Goal: Task Accomplishment & Management: Book appointment/travel/reservation

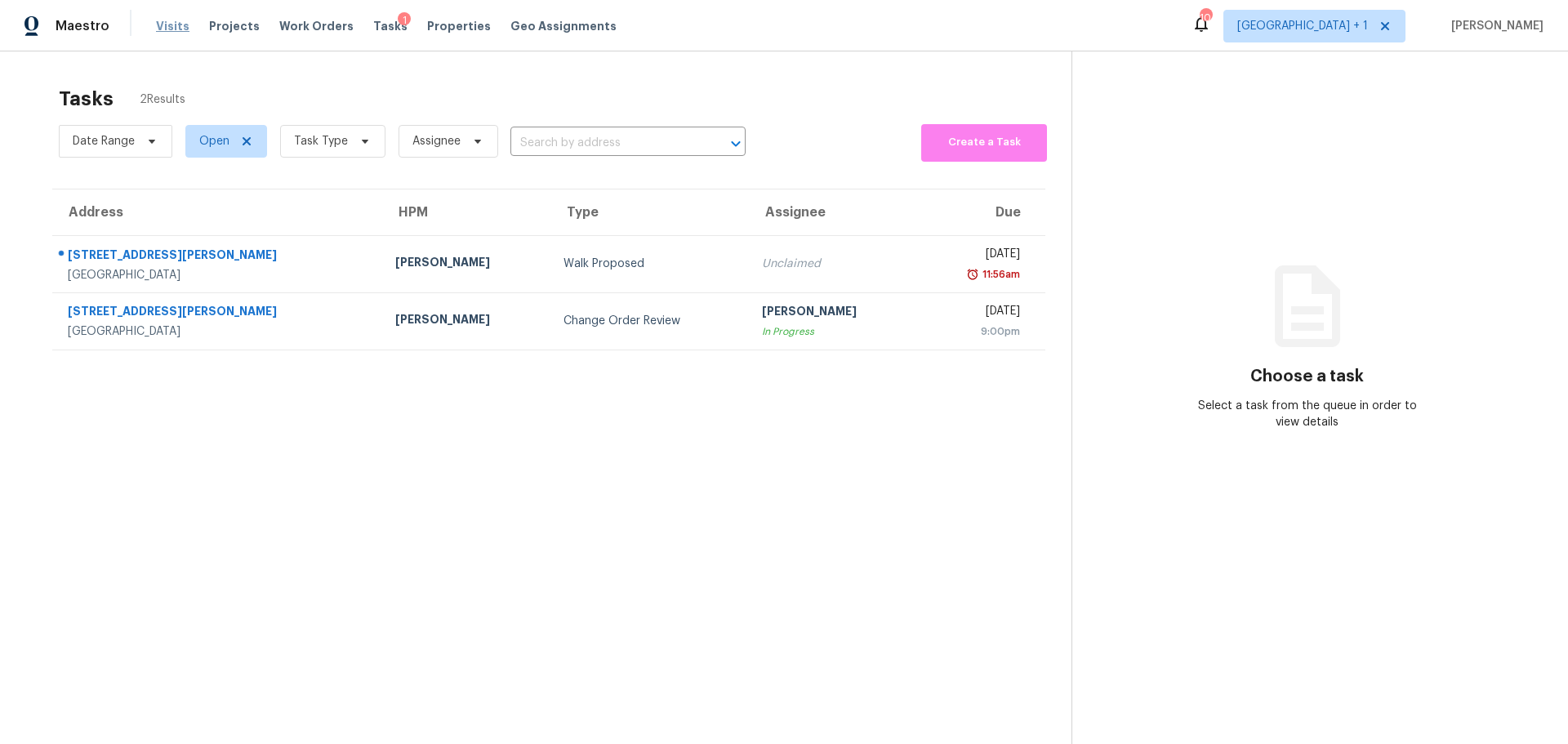
click at [164, 25] on span "Visits" at bounding box center [172, 26] width 34 height 16
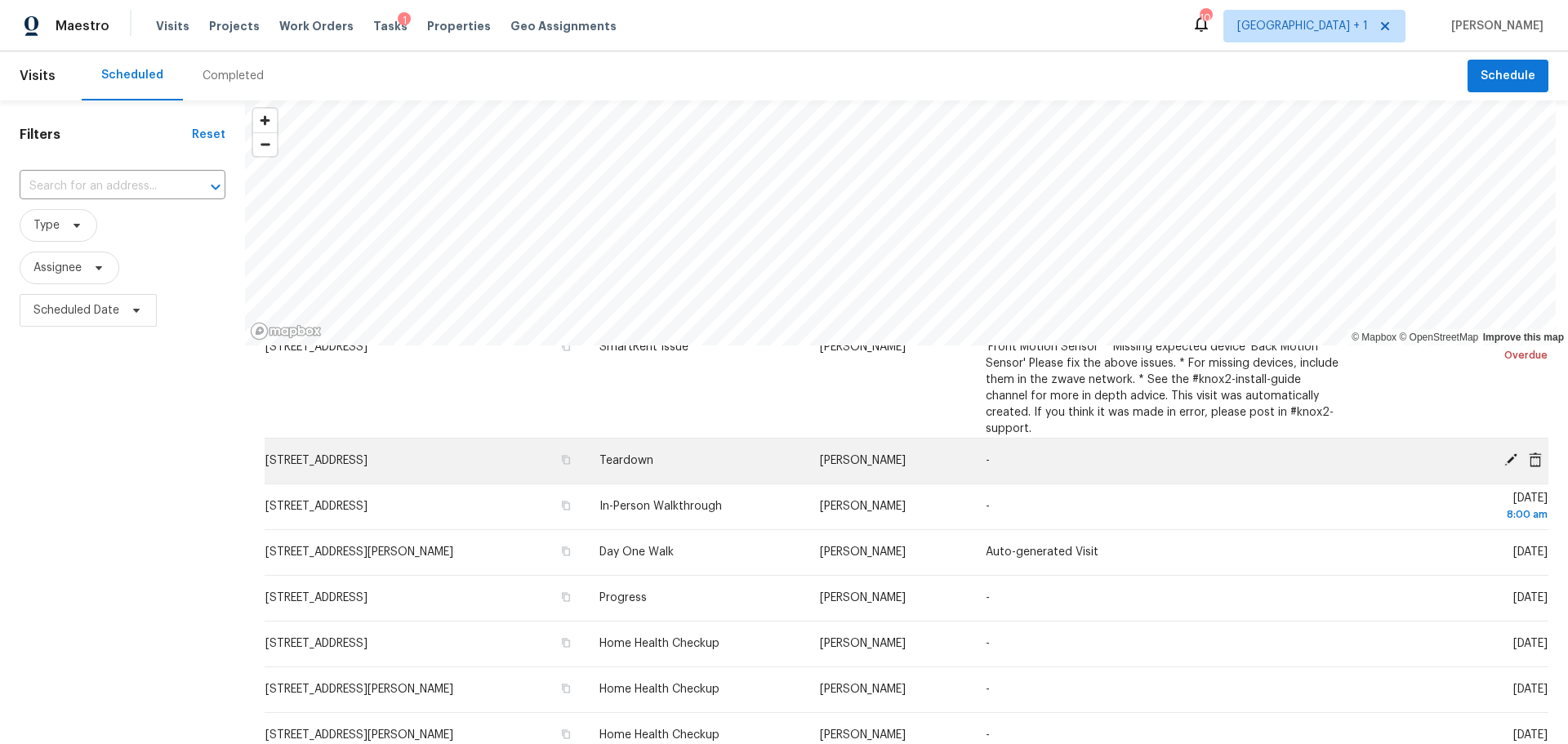
scroll to position [245, 0]
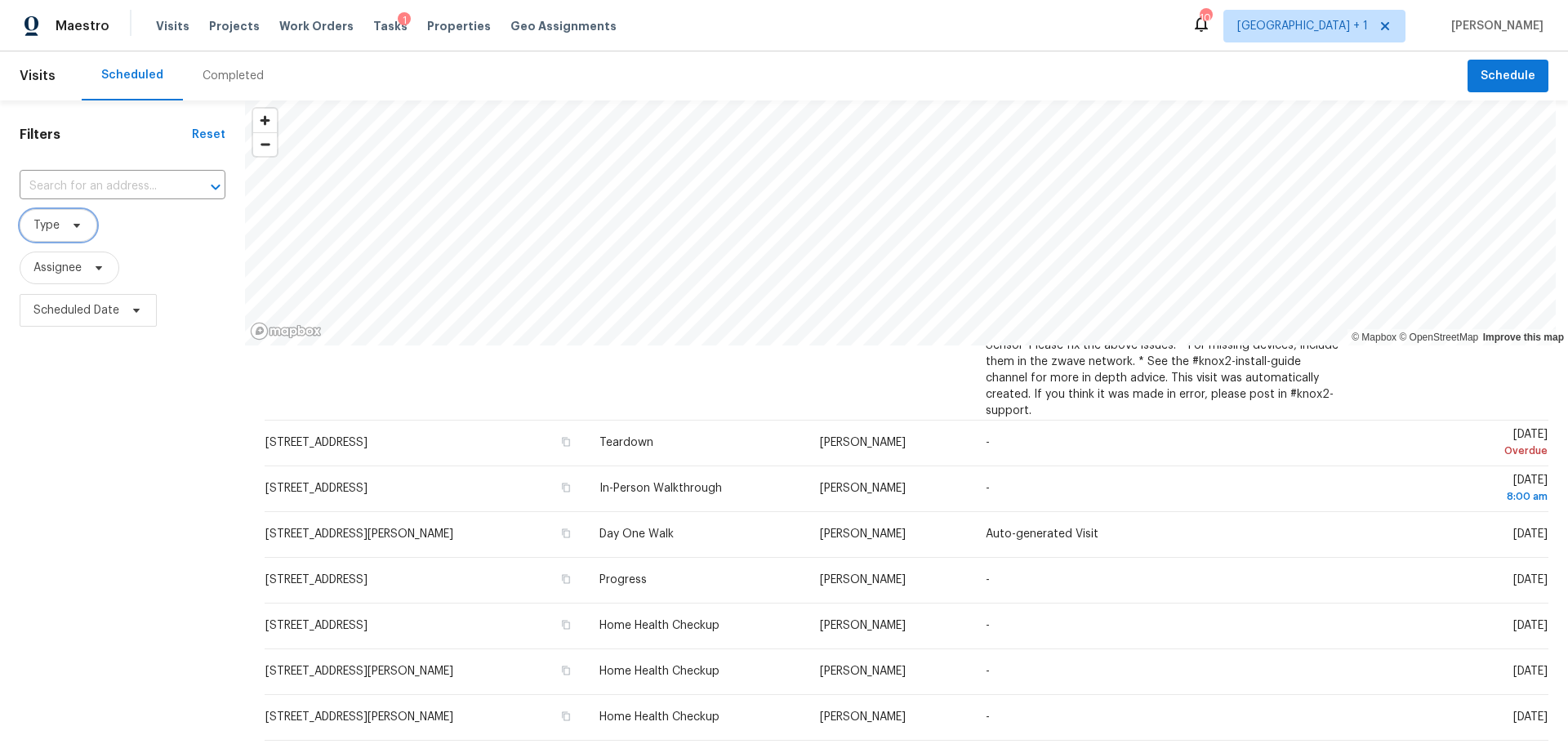
click at [78, 224] on icon at bounding box center [77, 226] width 7 height 4
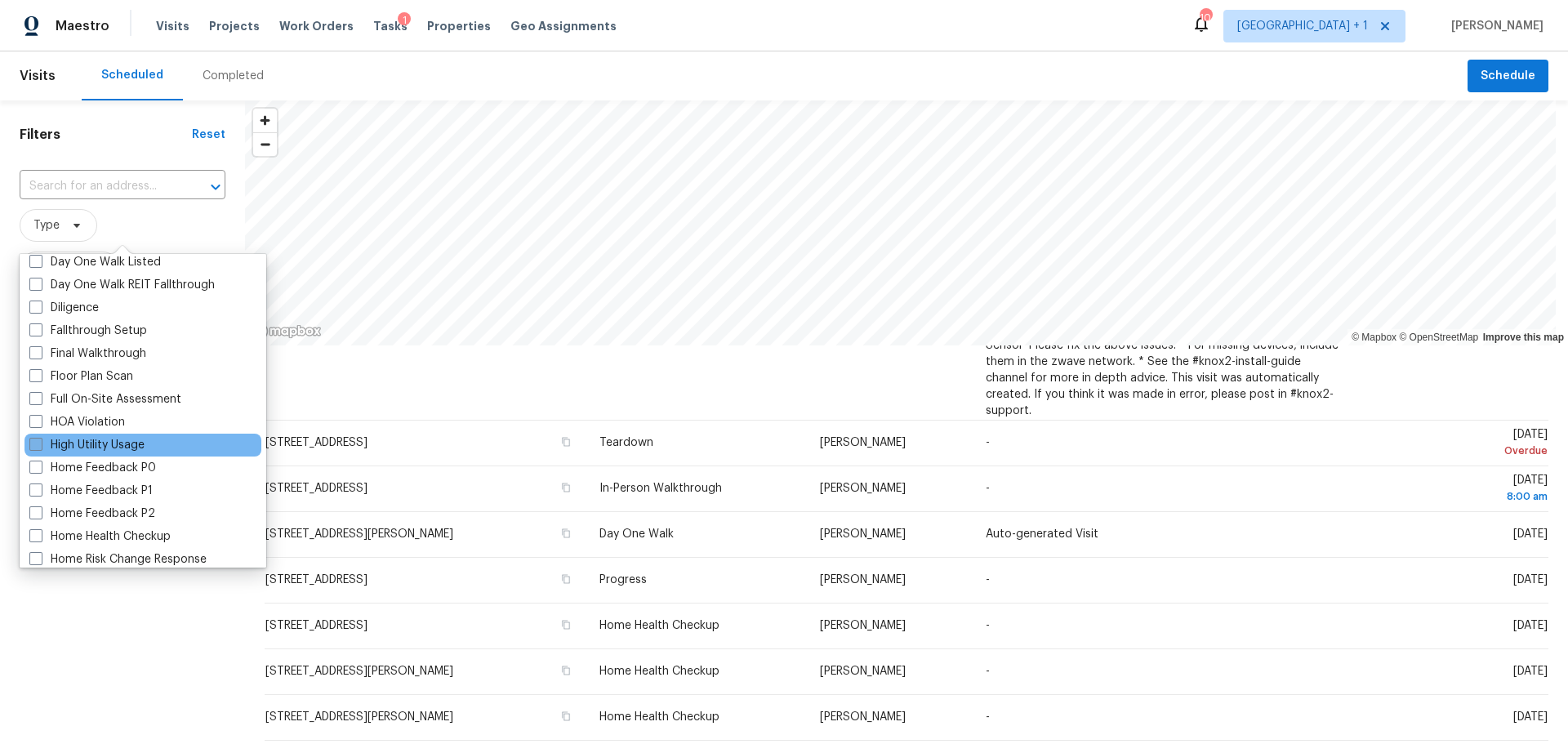
scroll to position [490, 0]
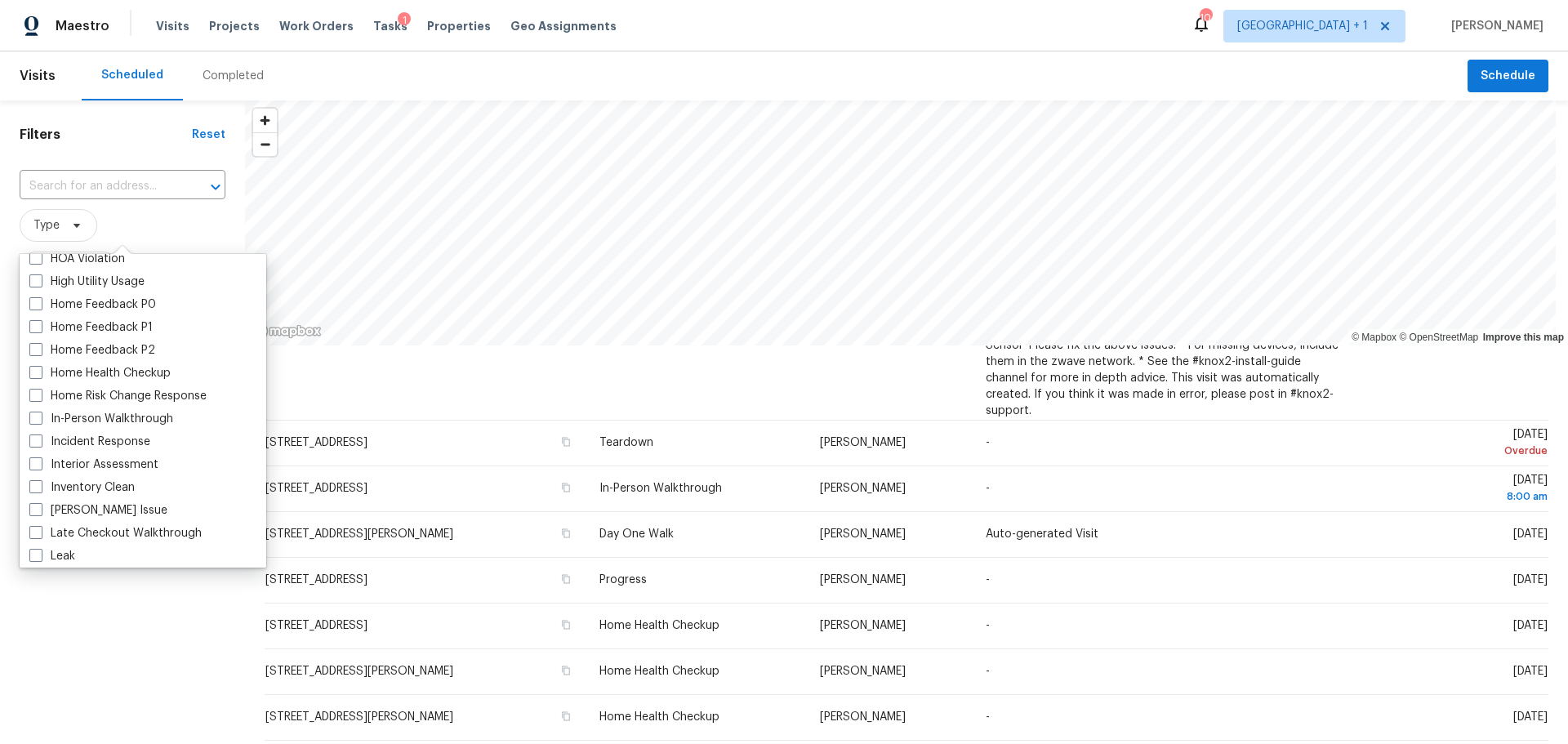
click at [149, 237] on span "Type" at bounding box center [122, 226] width 206 height 33
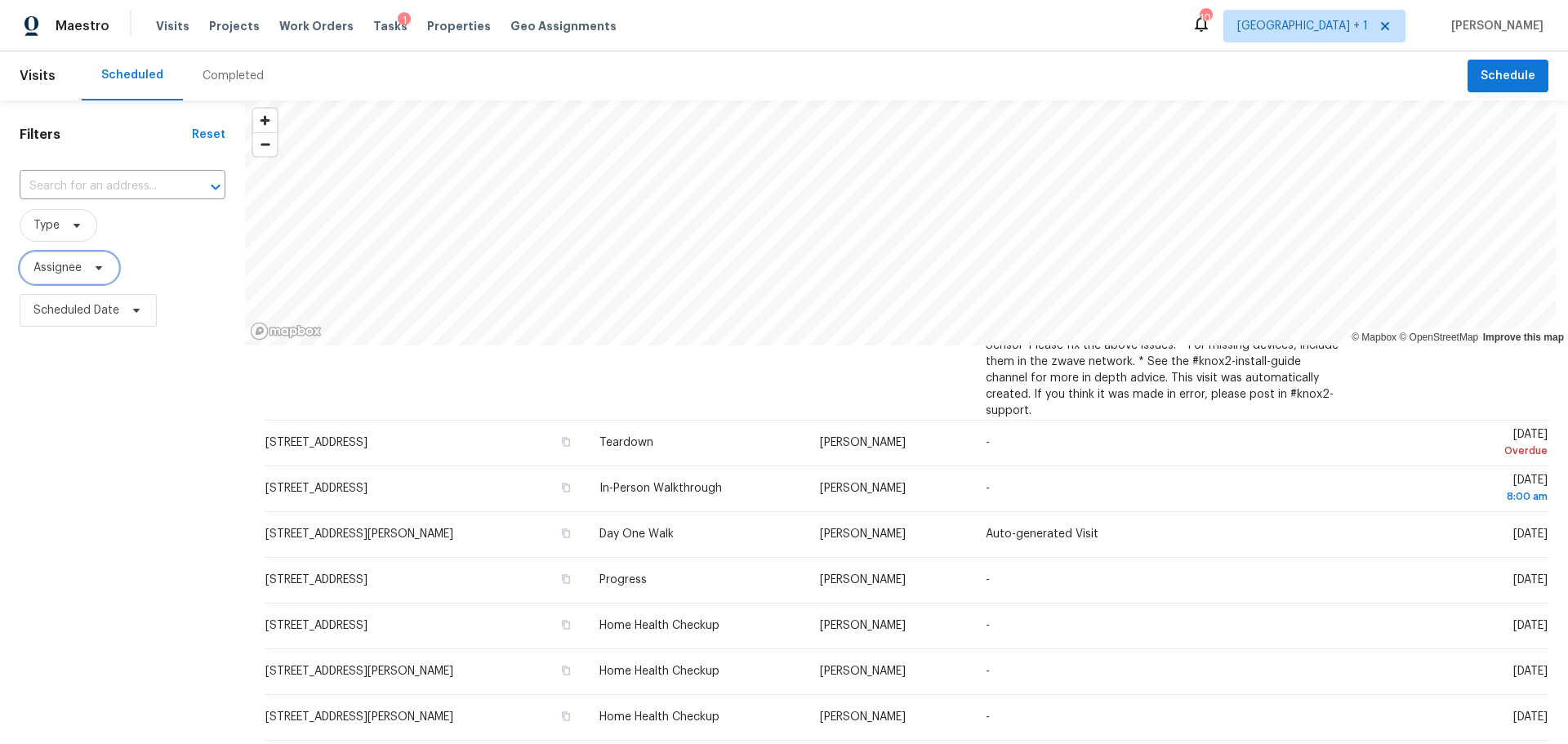
click at [81, 264] on span "Assignee" at bounding box center [58, 267] width 48 height 16
type input "jeremy hut"
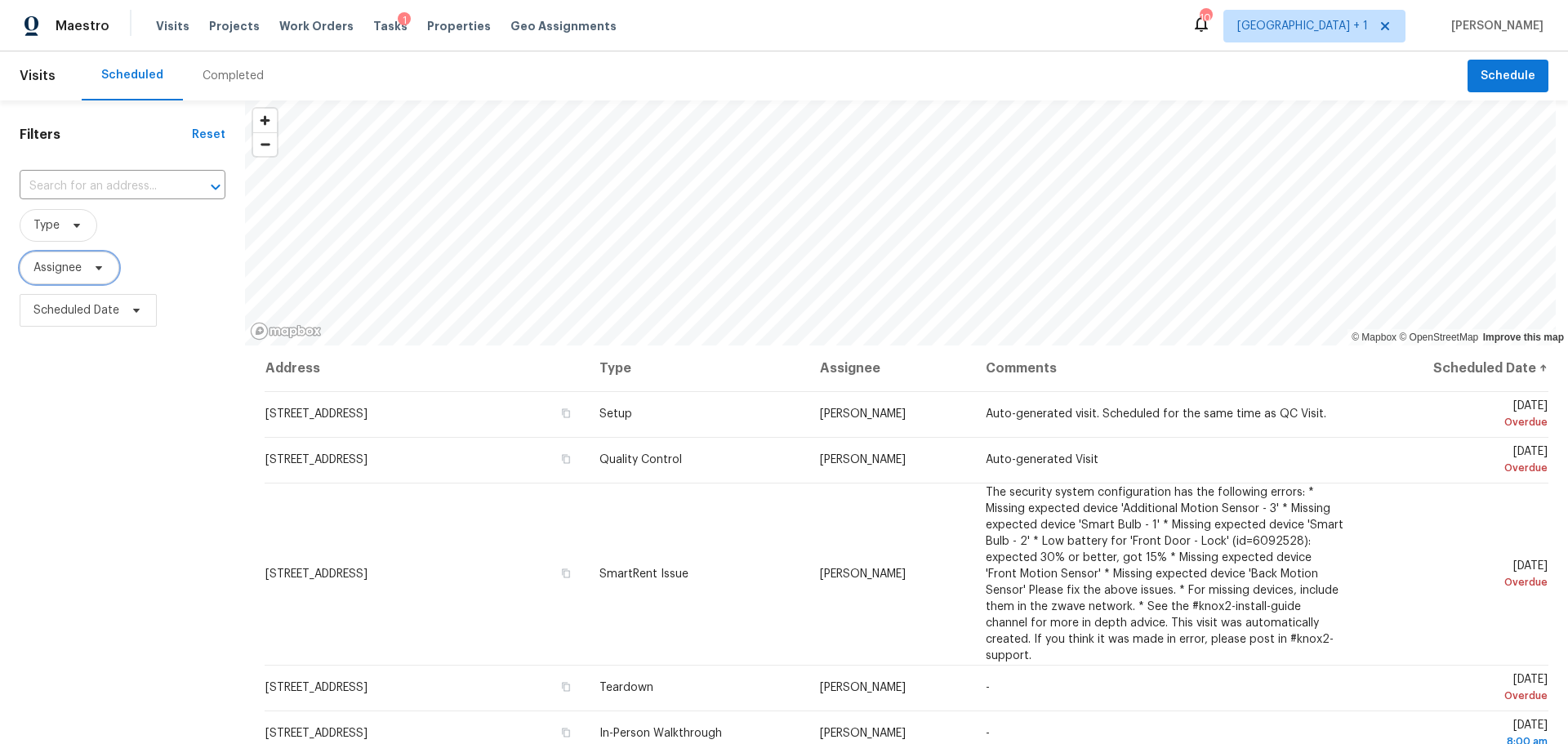
click at [55, 275] on span "Assignee" at bounding box center [58, 267] width 48 height 16
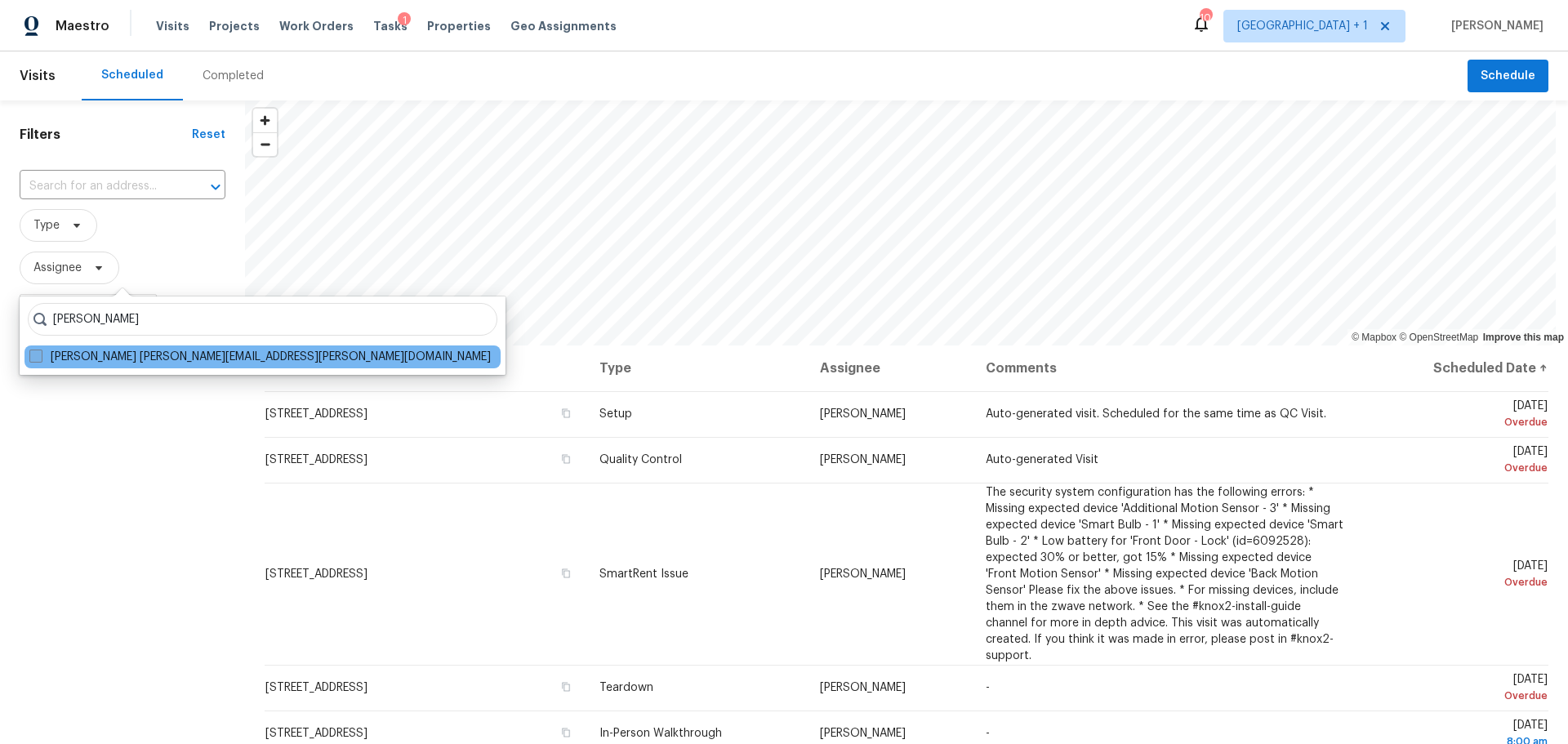
type input "jeremy hut"
click at [35, 354] on span at bounding box center [35, 356] width 13 height 13
click at [35, 354] on input "Jeremy Hutchings jeremy.hutchings@opendoor.com" at bounding box center [34, 354] width 10 height 10
checkbox input "true"
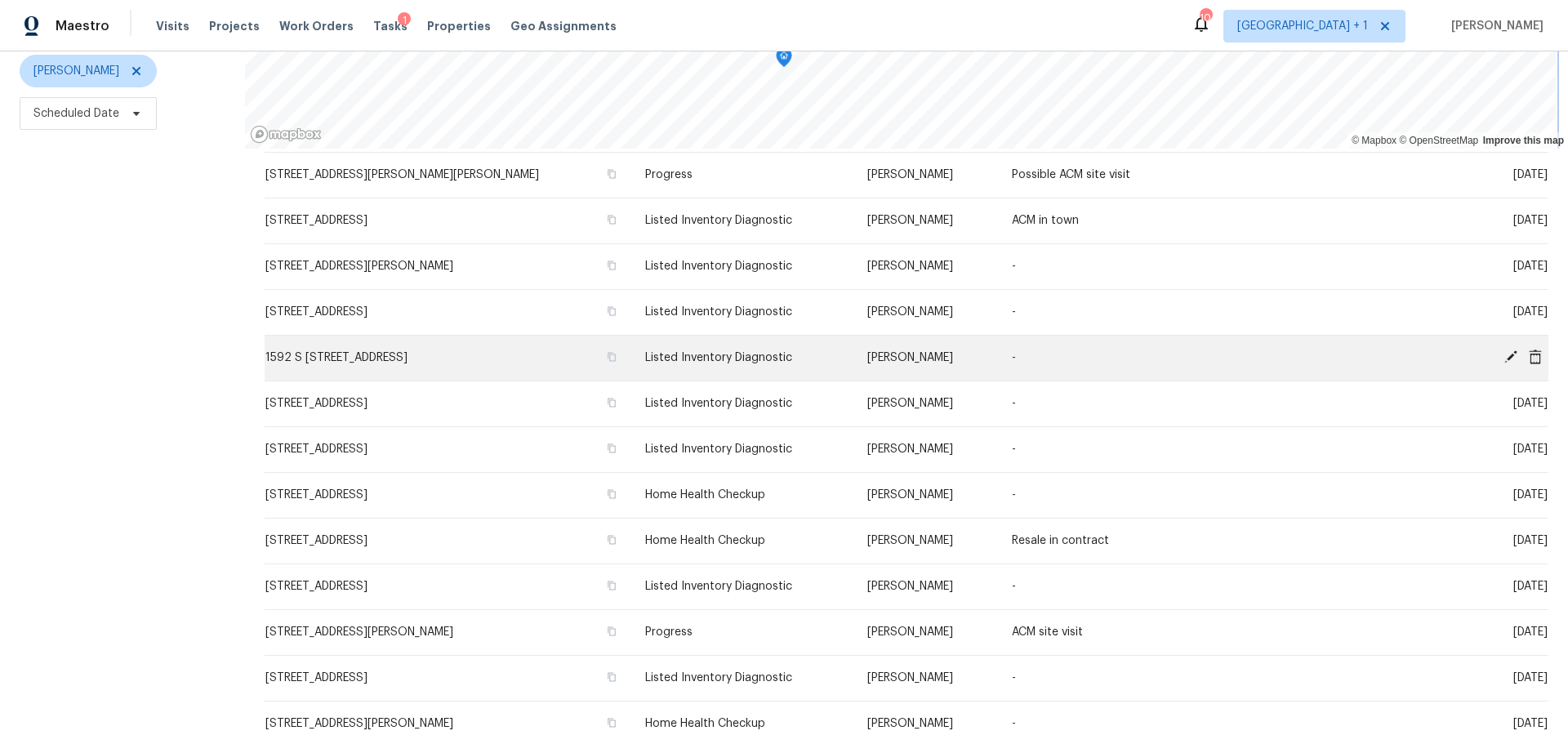
scroll to position [164, 0]
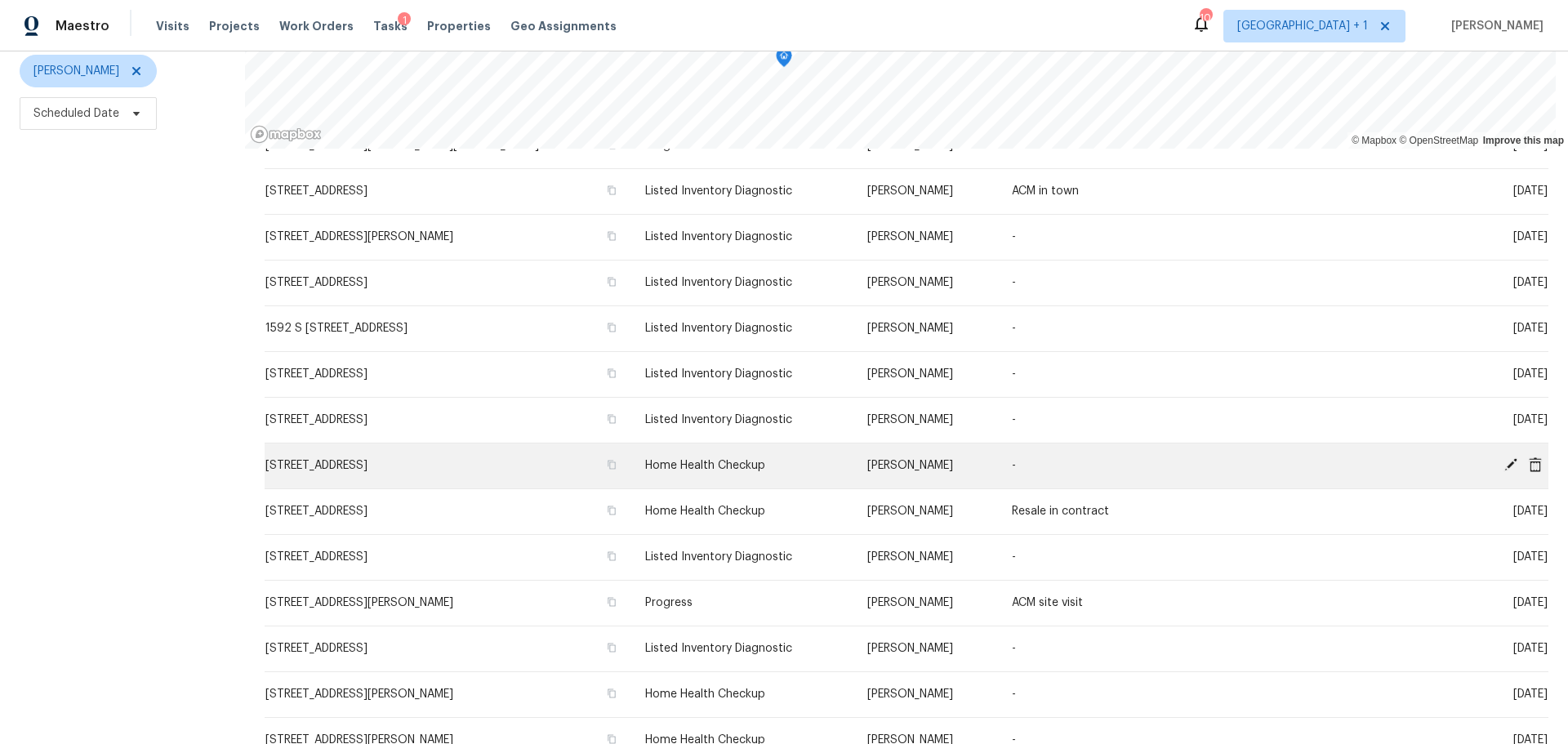
click at [1503, 457] on icon at bounding box center [1510, 464] width 15 height 15
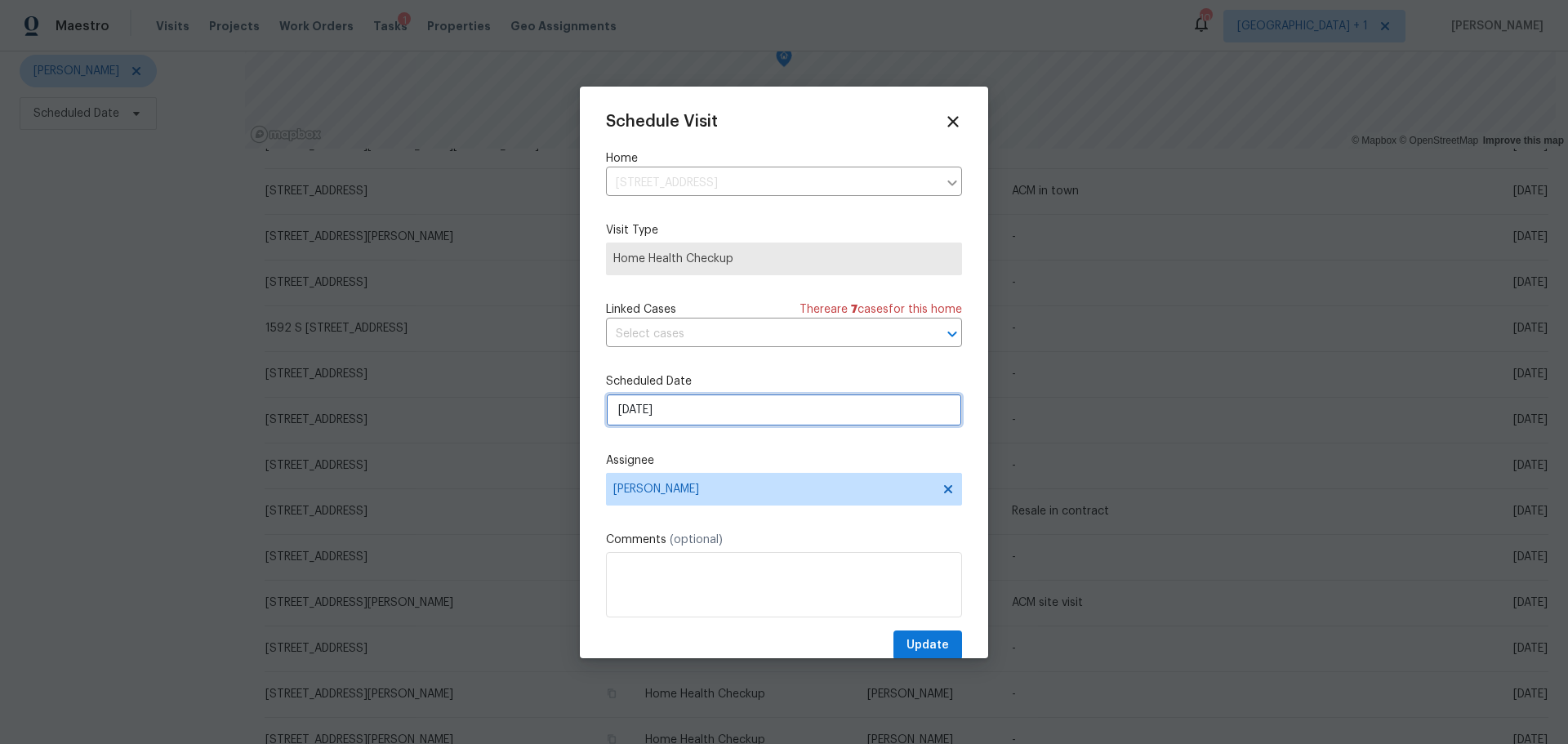
click at [647, 407] on input "9/24/2025" at bounding box center [783, 410] width 356 height 33
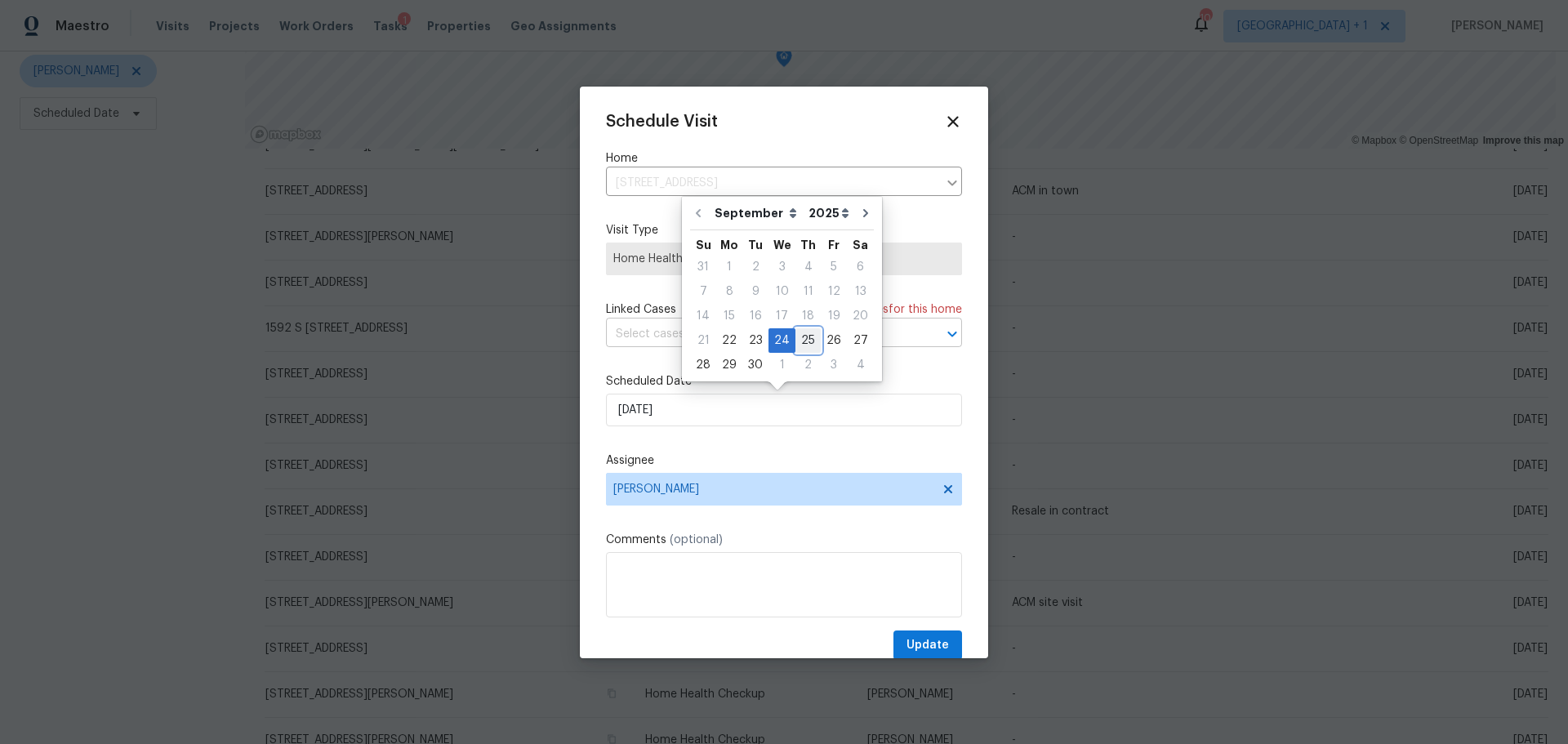
click at [801, 341] on div "25" at bounding box center [807, 340] width 25 height 23
type input "9/25/2025"
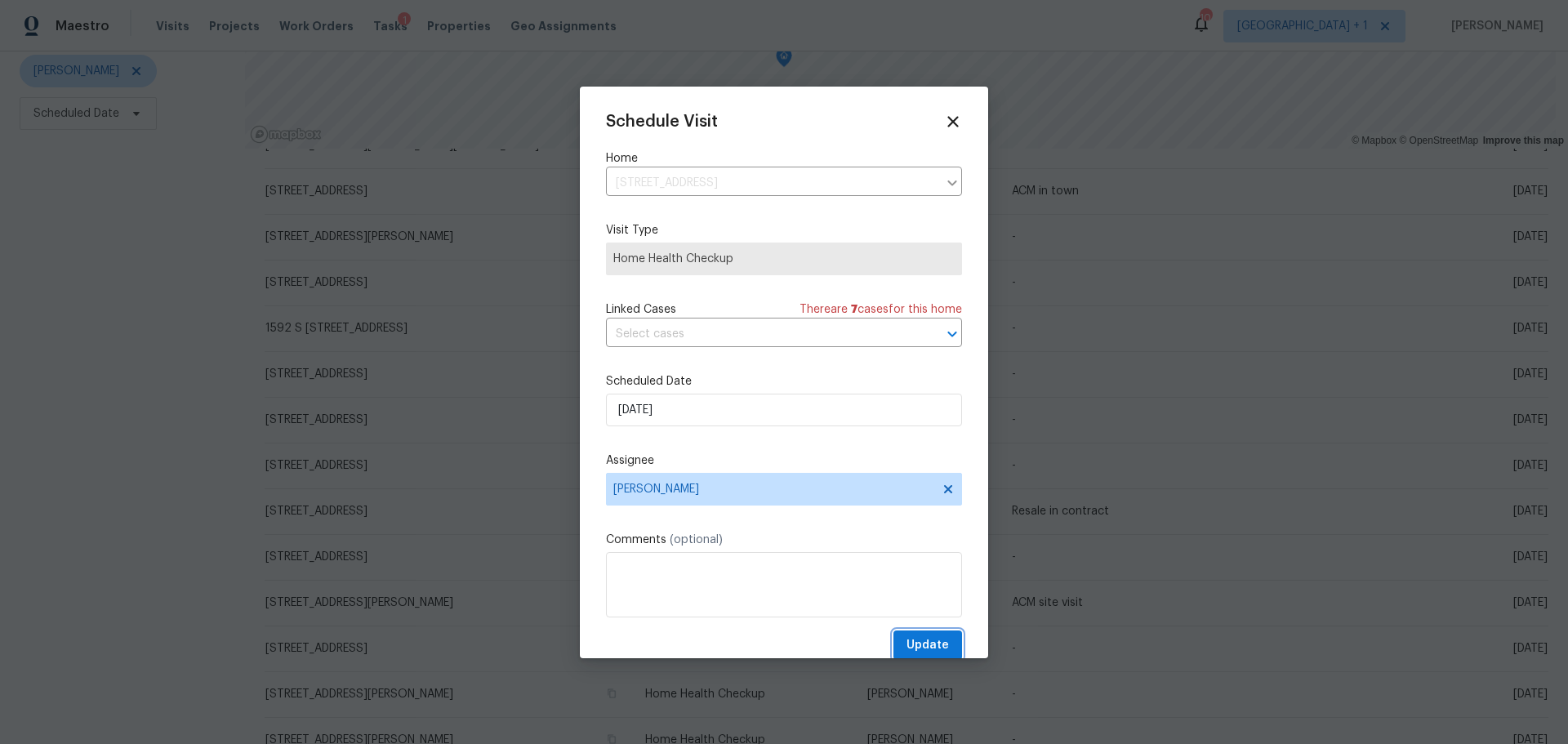
click at [906, 645] on span "Update" at bounding box center [927, 645] width 42 height 21
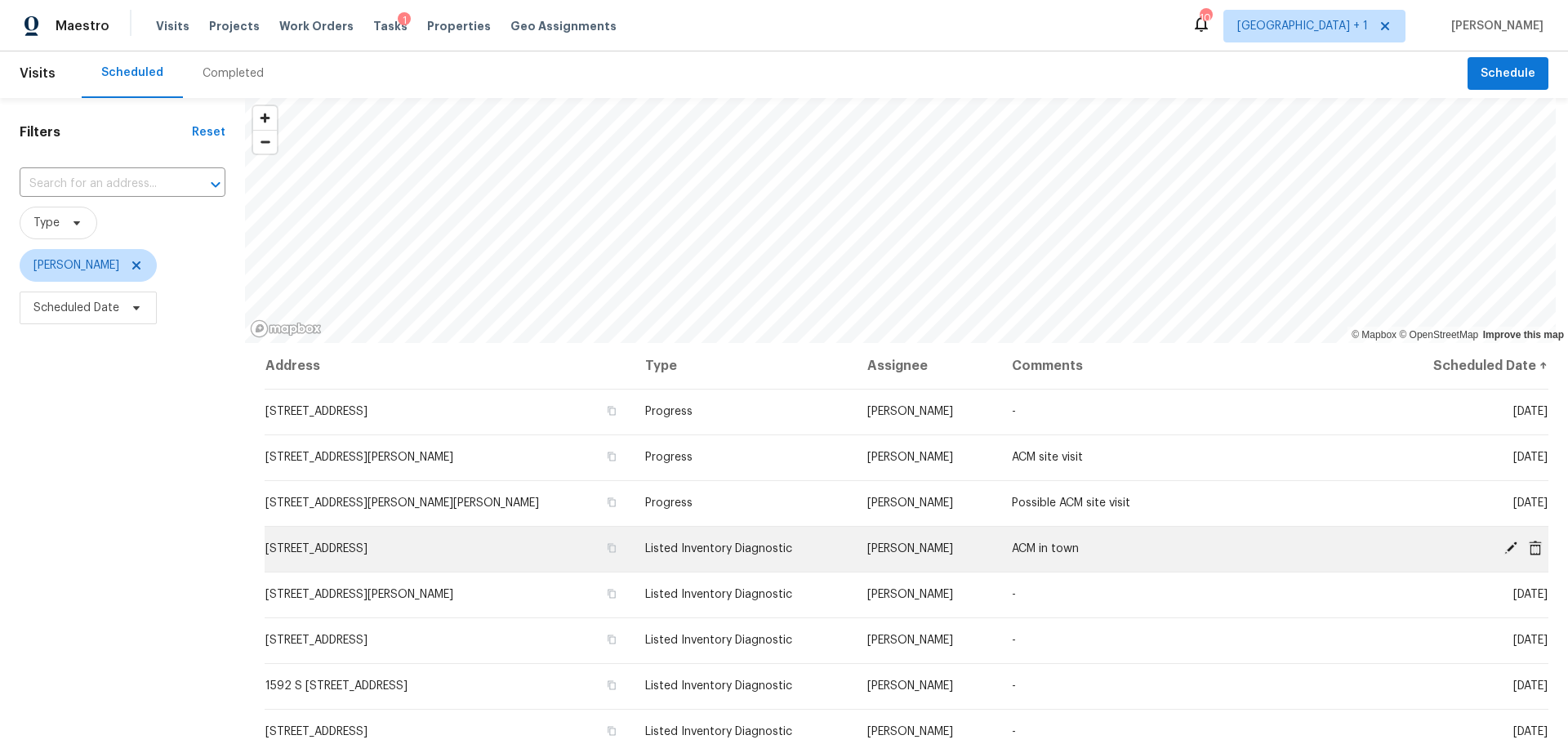
scroll to position [0, 0]
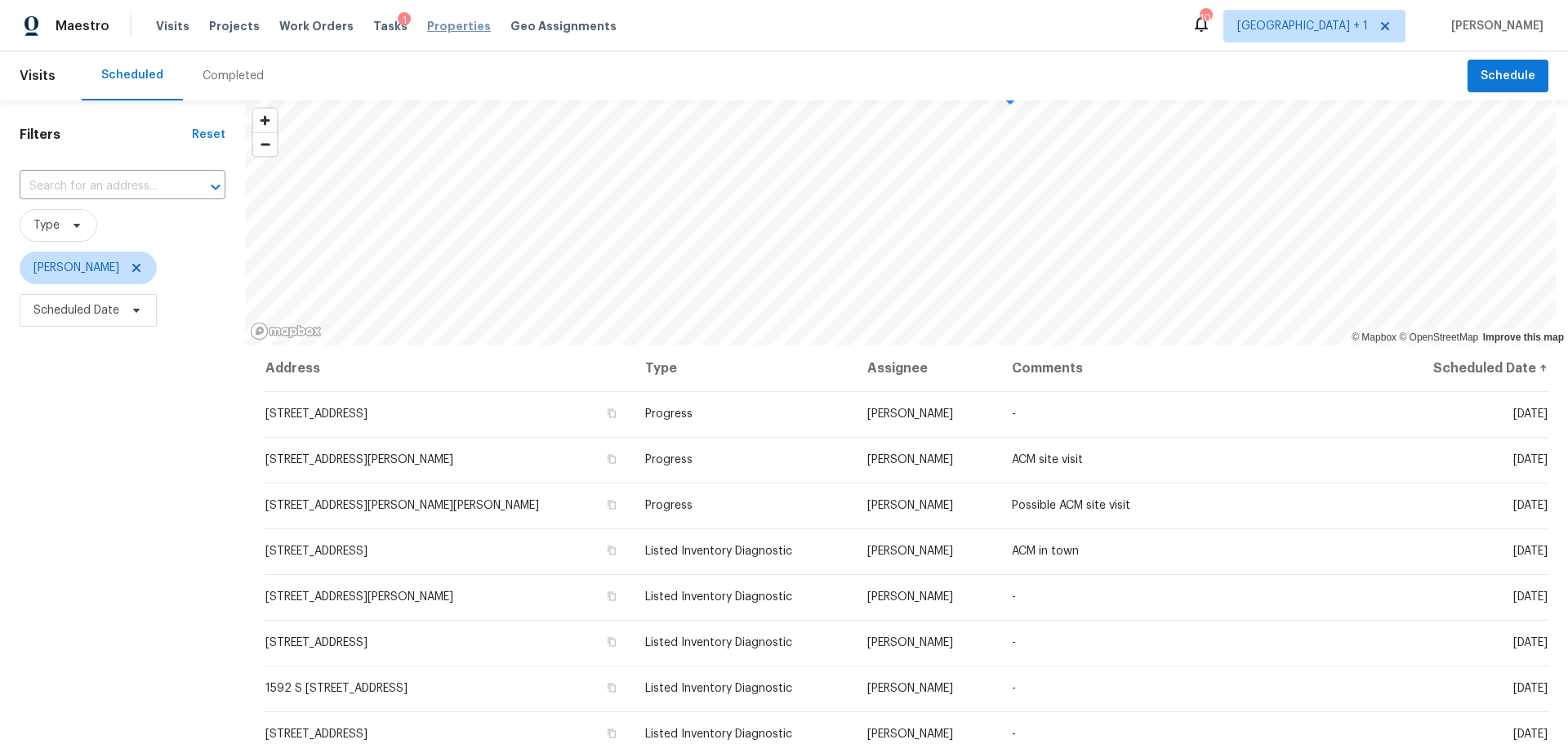
click at [447, 25] on span "Properties" at bounding box center [459, 26] width 64 height 16
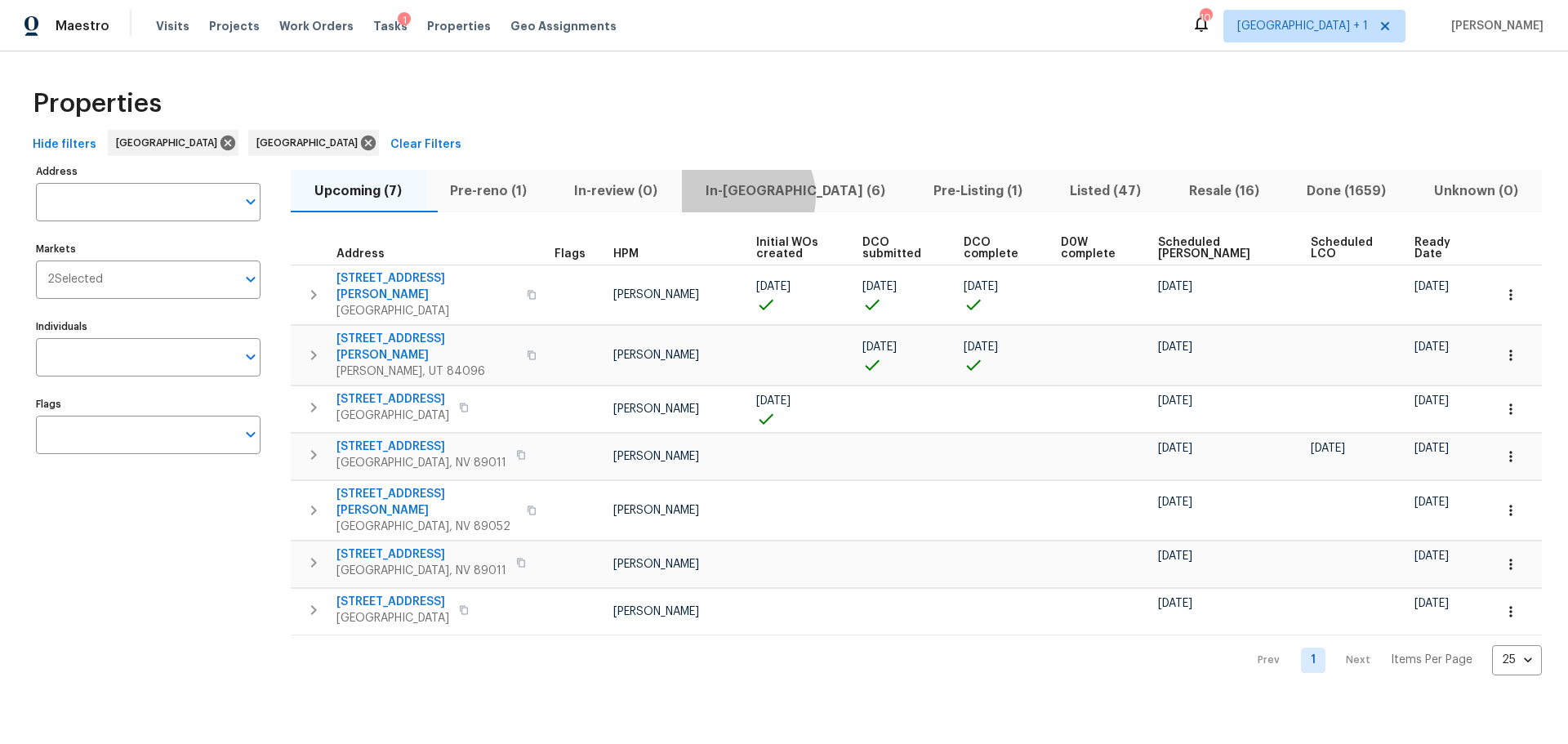
click at [772, 196] on span "In-reno (6)" at bounding box center [796, 191] width 208 height 23
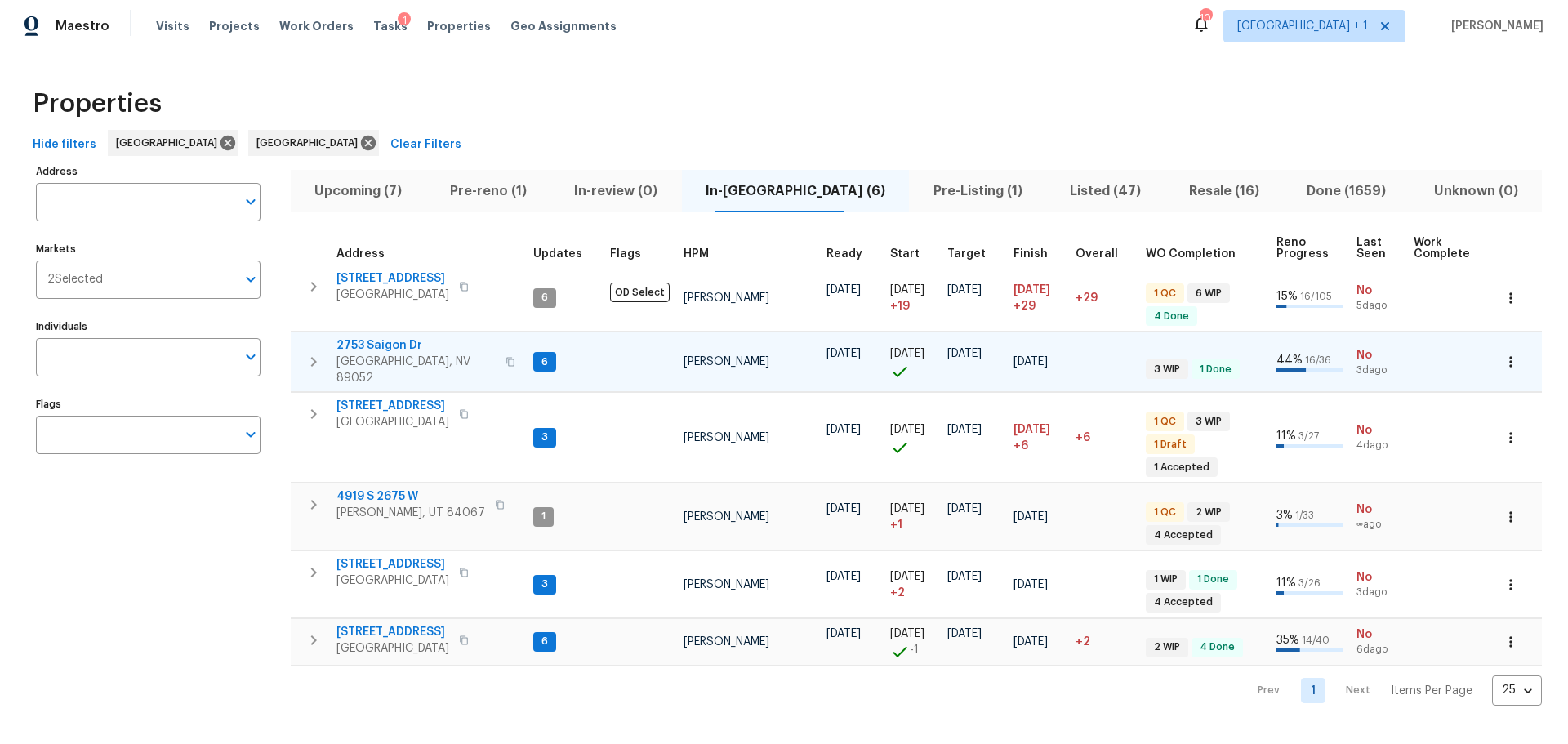
click at [379, 338] on span "2753 Saigon Dr" at bounding box center [416, 344] width 159 height 16
click at [507, 198] on span "Pre-reno (1)" at bounding box center [488, 191] width 105 height 23
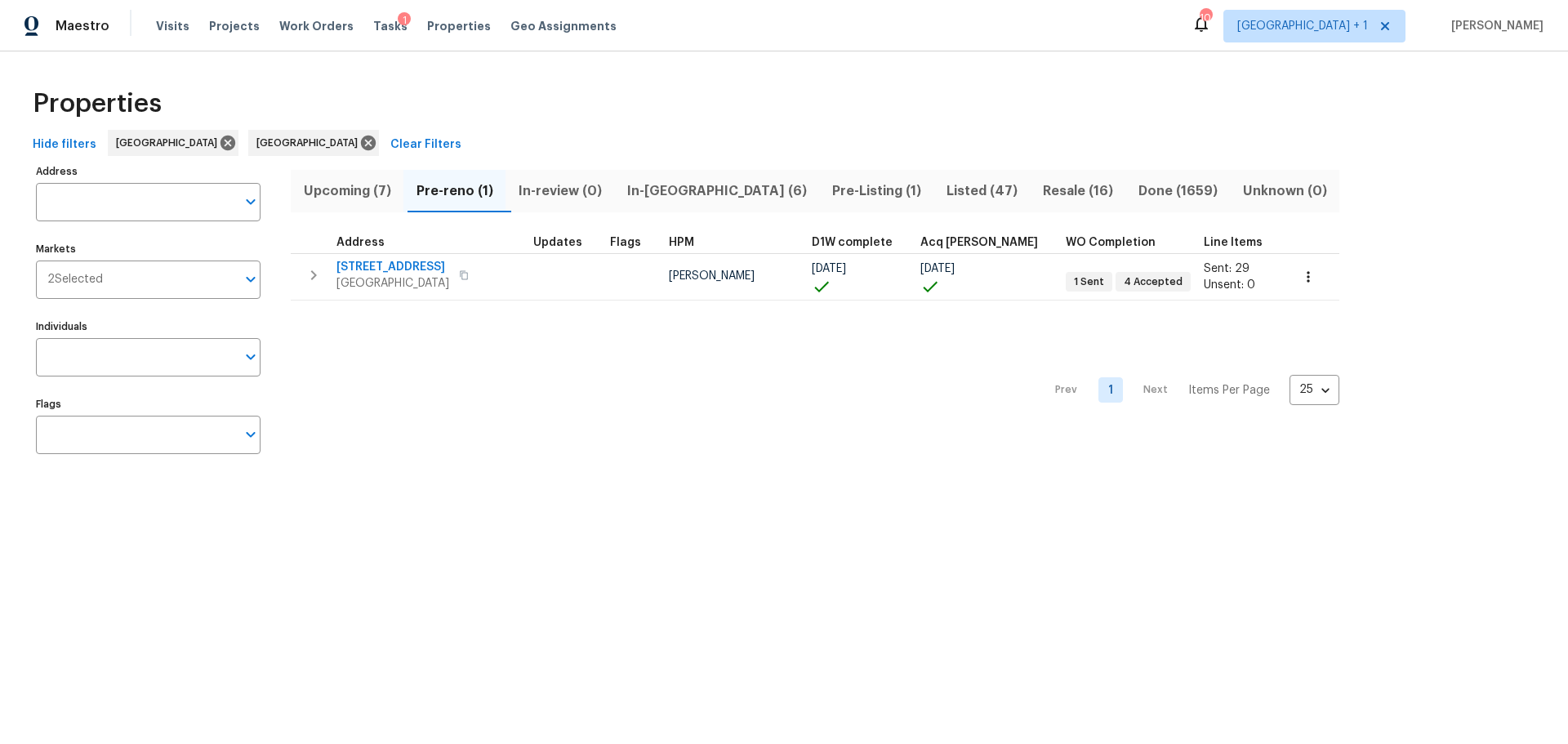
click at [679, 190] on span "In-reno (6)" at bounding box center [716, 191] width 185 height 23
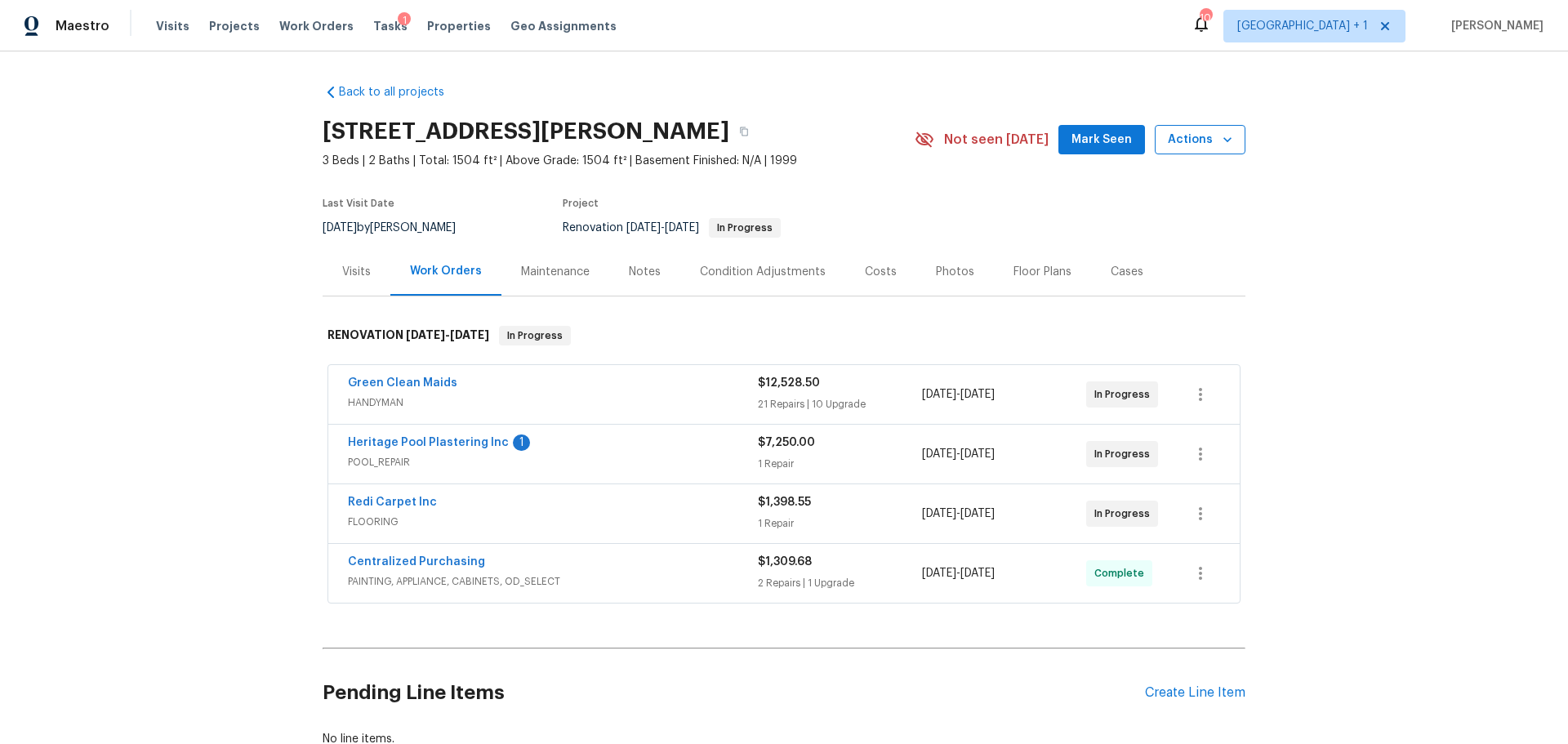
click at [1204, 143] on span "Actions" at bounding box center [1200, 140] width 65 height 21
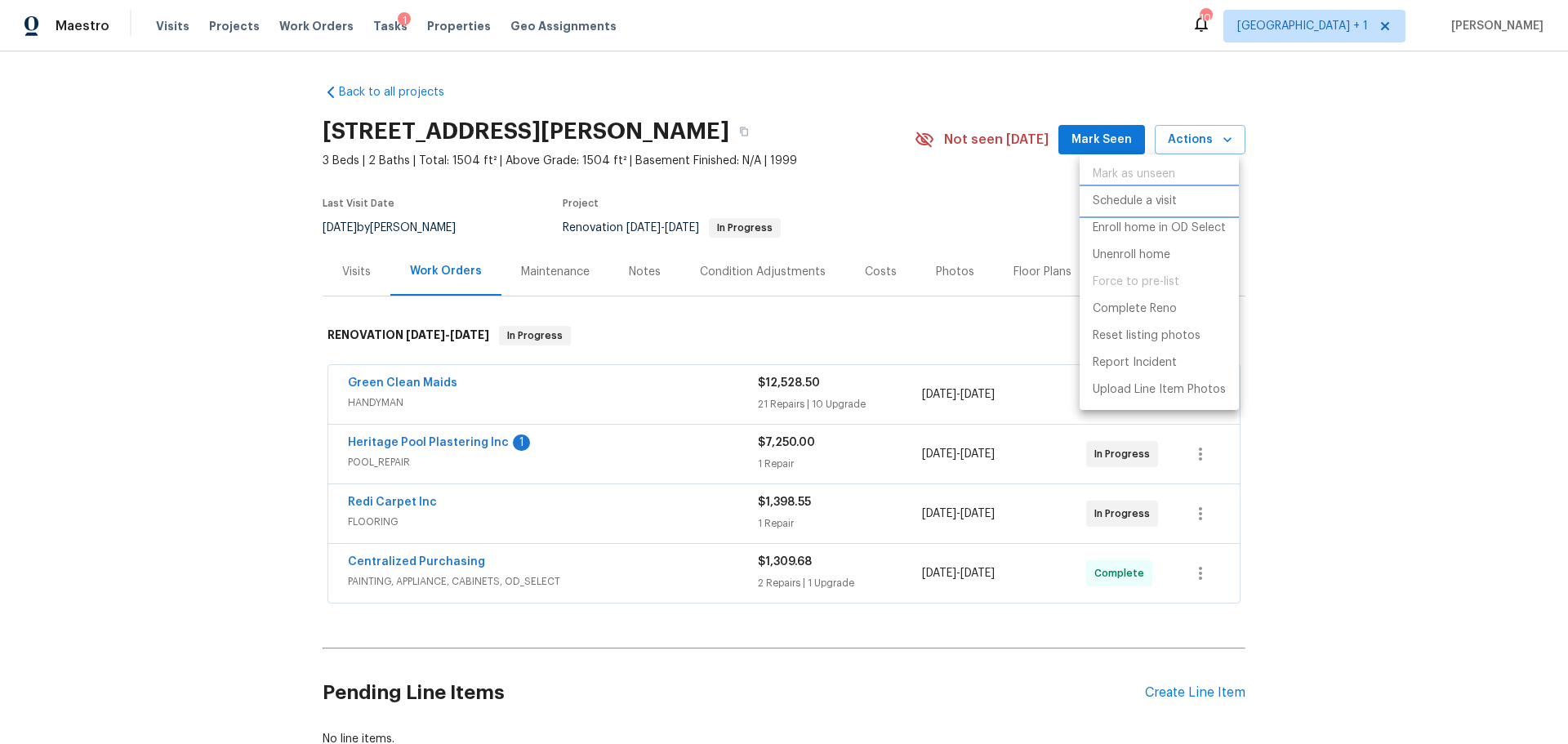
click at [1160, 201] on p "Schedule a visit" at bounding box center [1135, 202] width 84 height 17
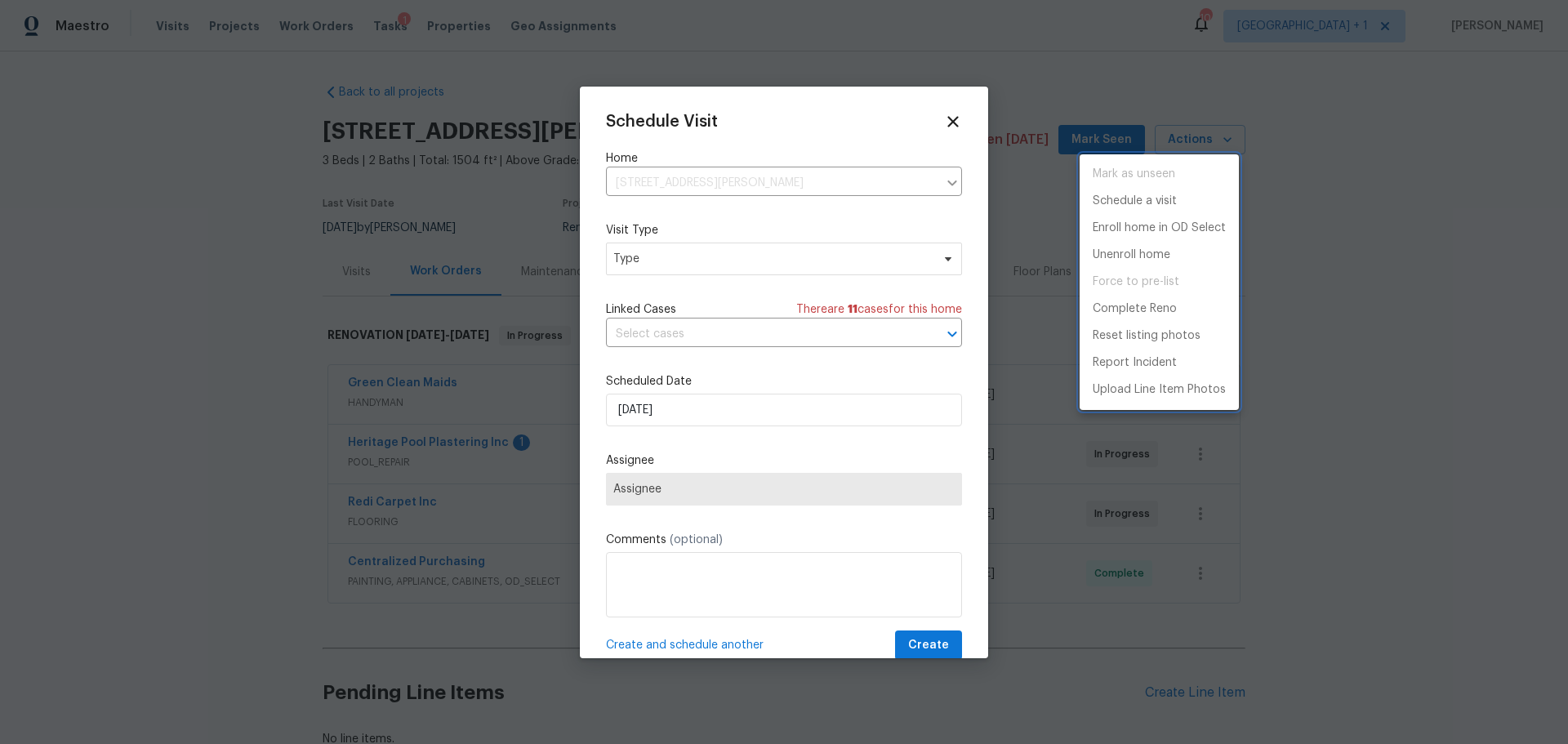
click at [736, 244] on div at bounding box center [784, 372] width 1568 height 744
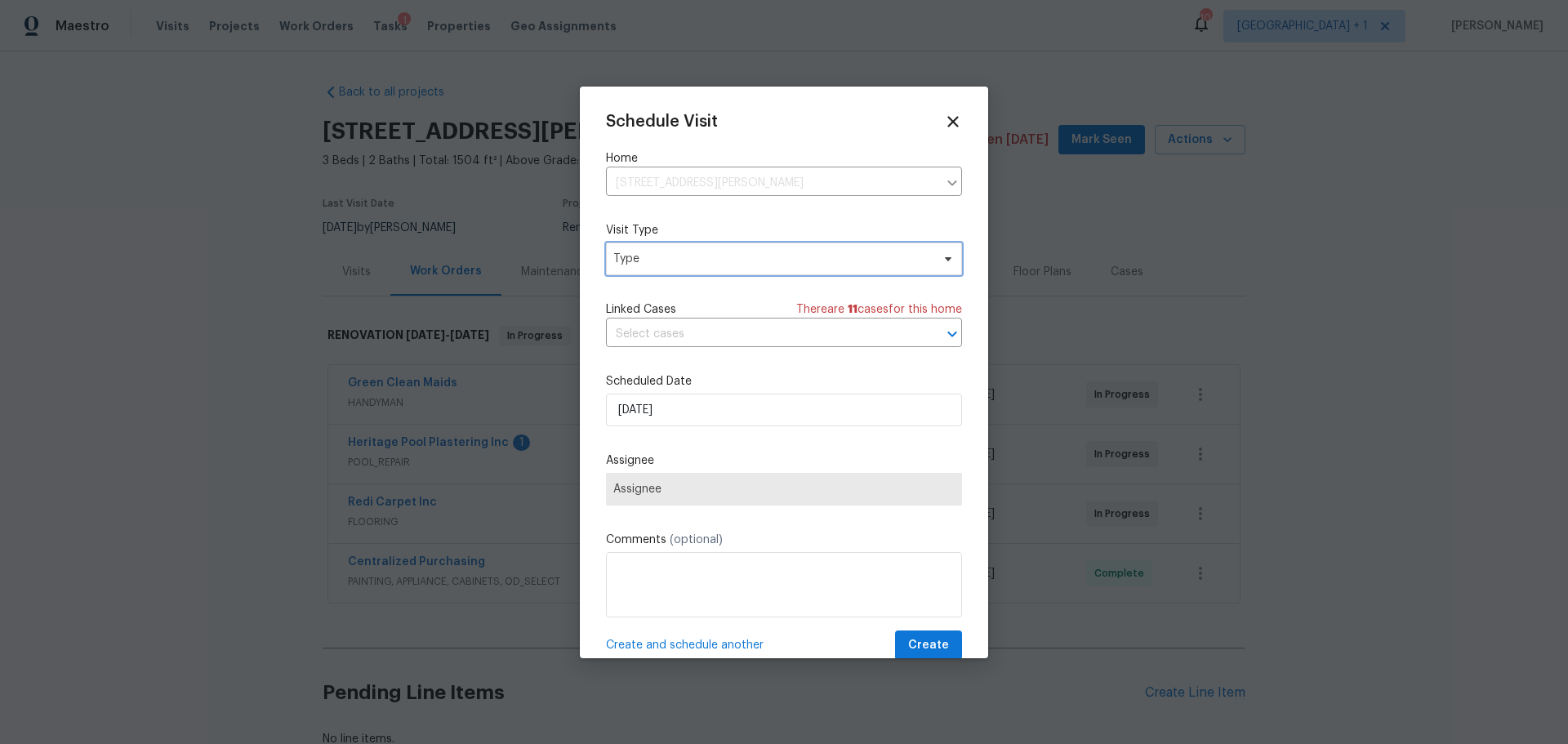
click at [726, 251] on span "Type" at bounding box center [772, 258] width 318 height 16
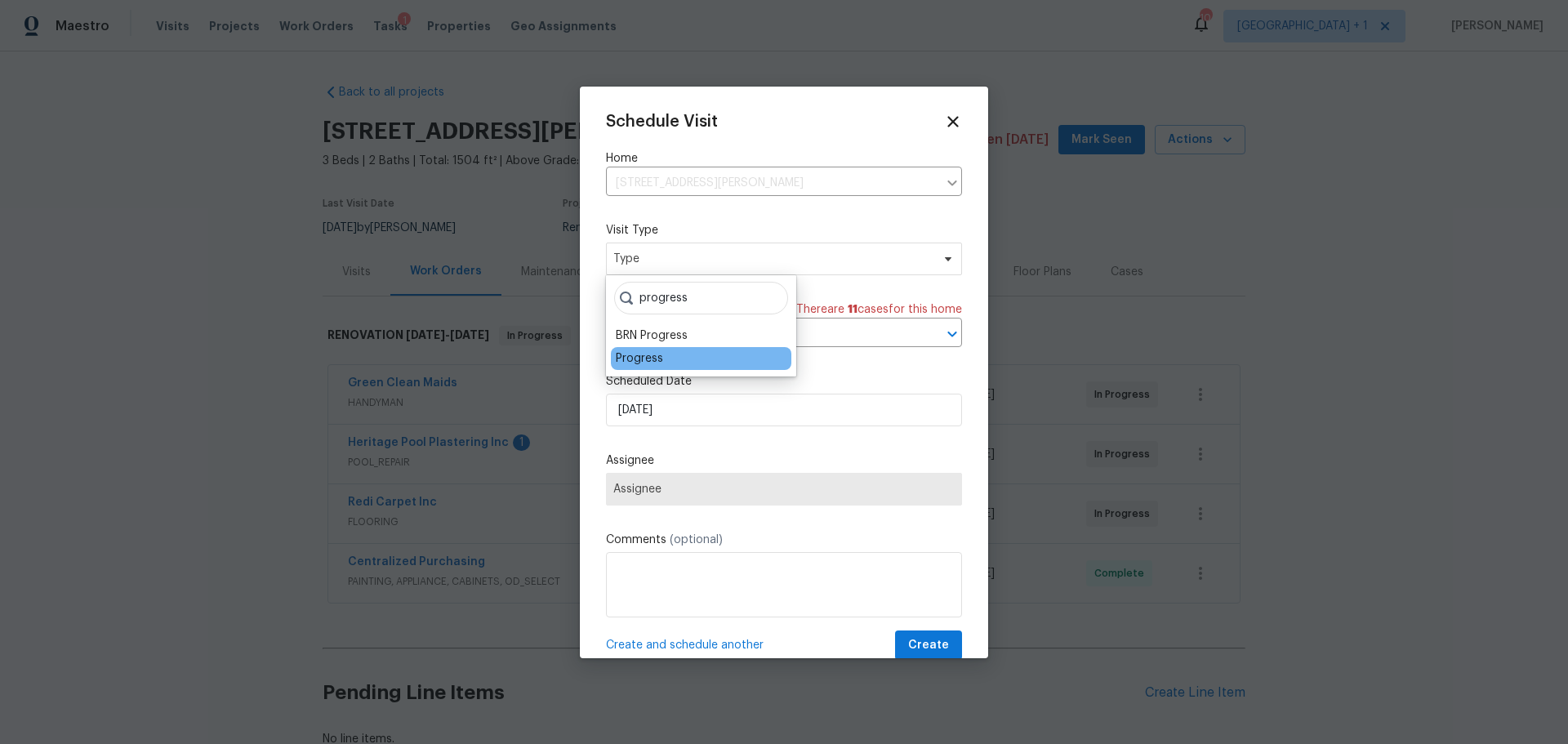
type input "progress"
click at [635, 357] on div "Progress" at bounding box center [639, 358] width 47 height 16
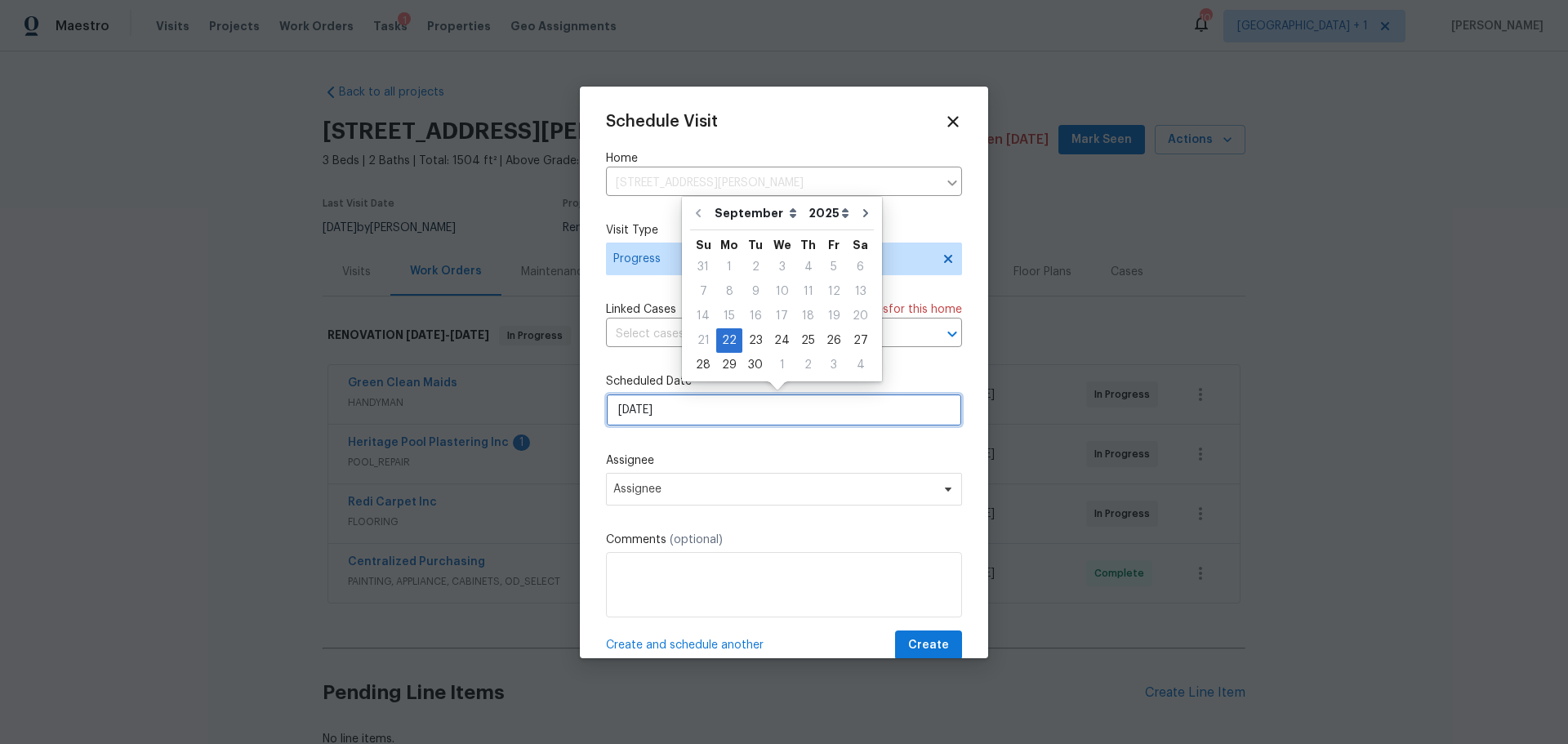
click at [713, 409] on input "[DATE]" at bounding box center [783, 410] width 356 height 33
click at [723, 339] on div "22" at bounding box center [729, 340] width 26 height 23
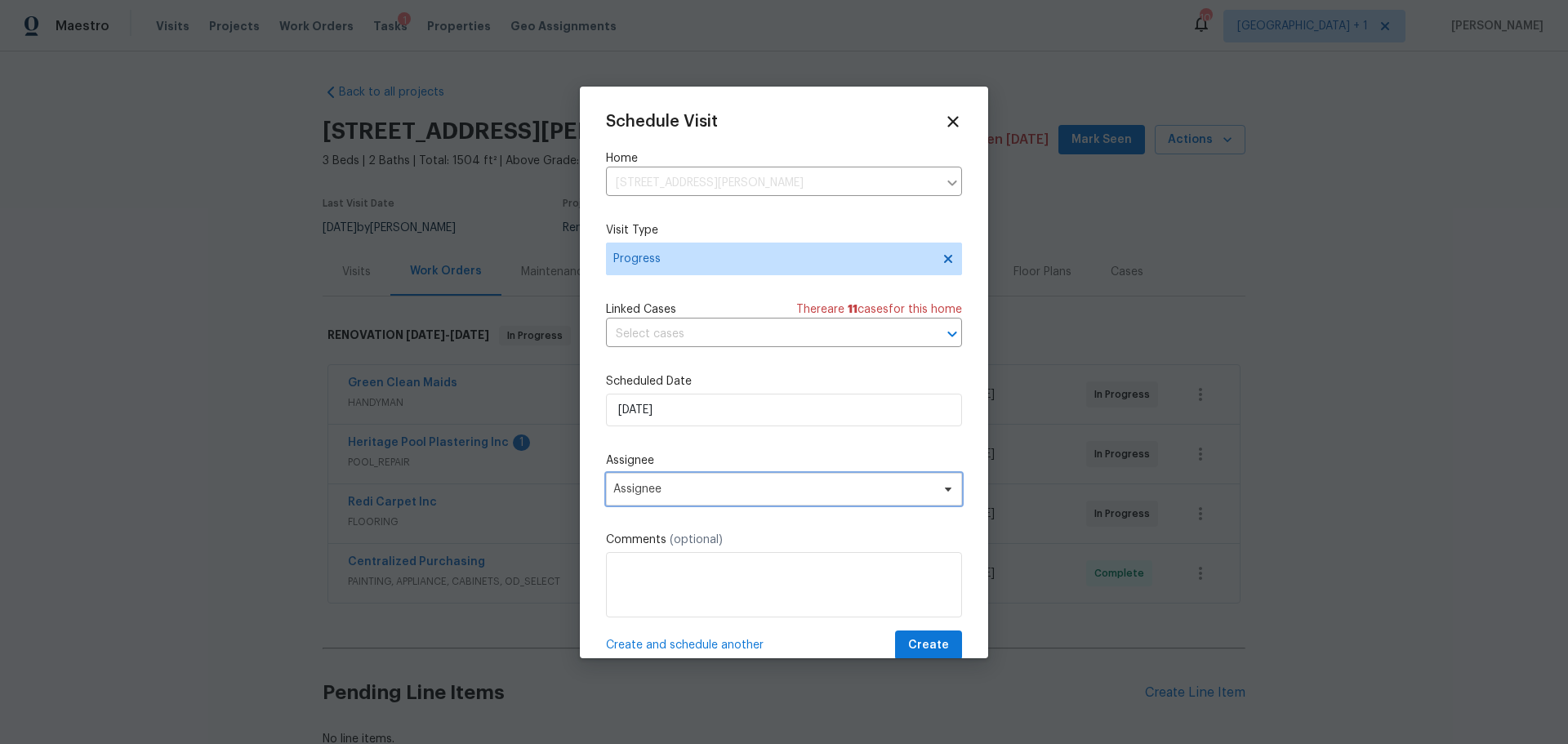
click at [818, 496] on span "Assignee" at bounding box center [783, 489] width 356 height 33
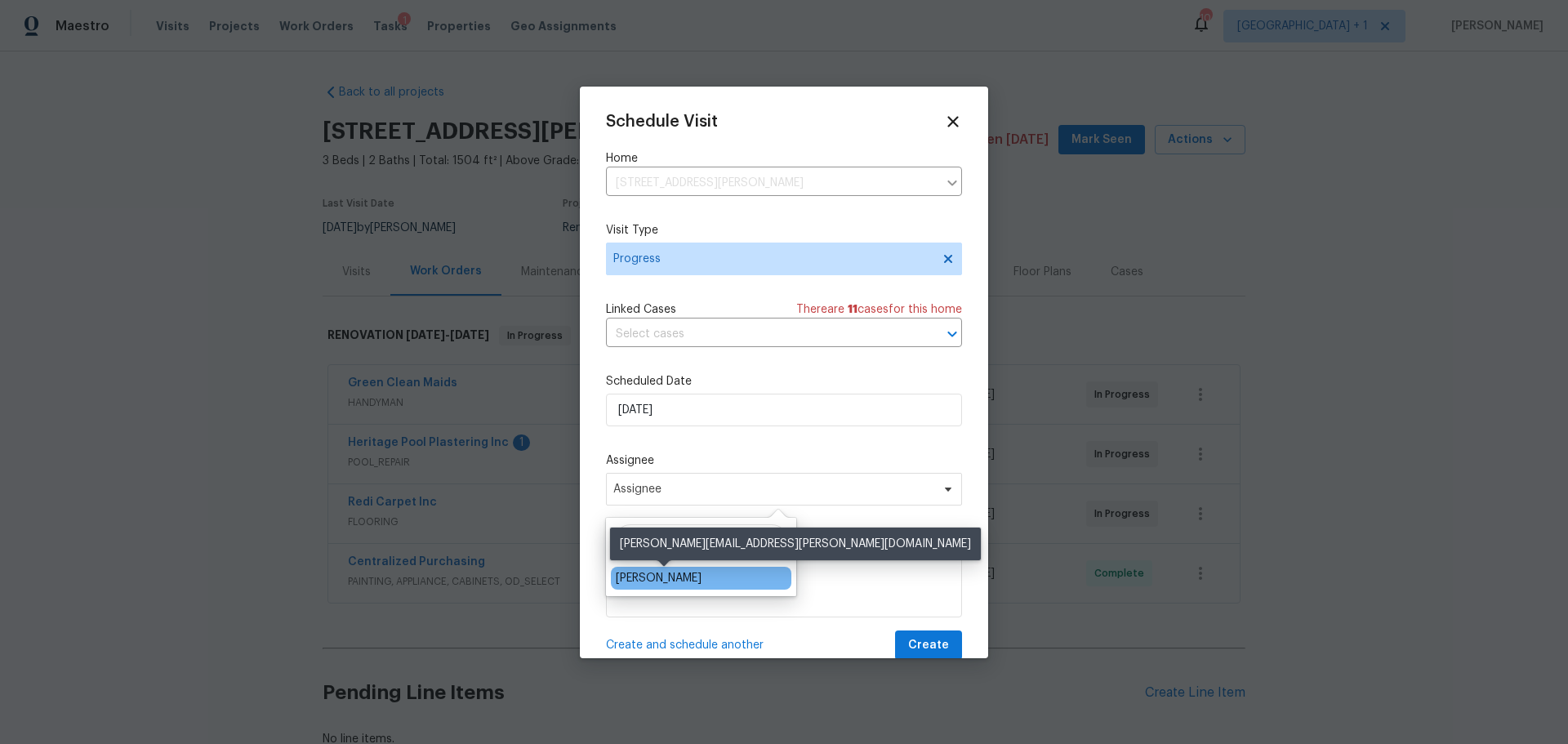
type input "[PERSON_NAME]"
click at [667, 585] on div "[PERSON_NAME]" at bounding box center [659, 578] width 86 height 16
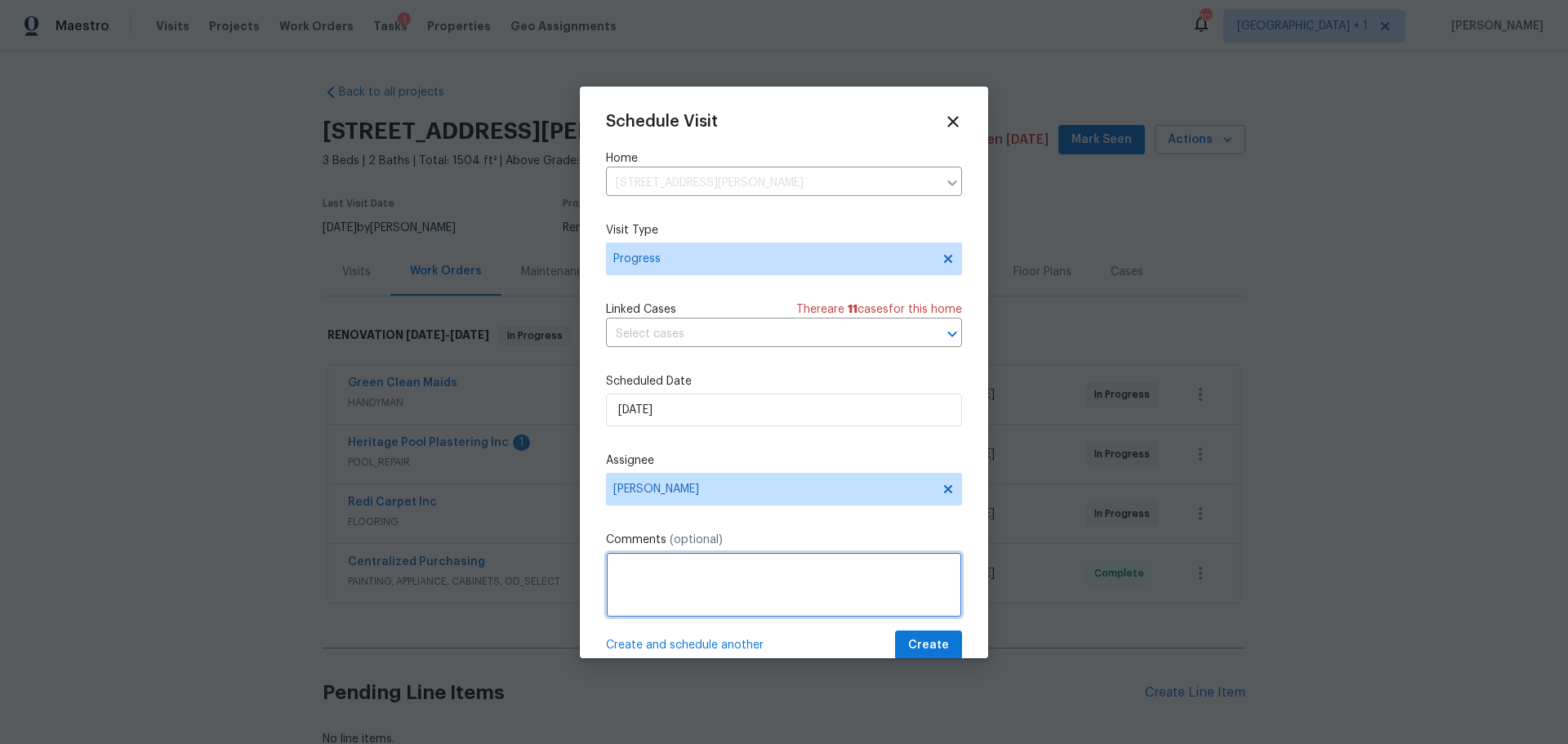
click at [667, 596] on textarea at bounding box center [783, 585] width 356 height 65
type textarea "ACM visit"
click at [923, 641] on span "Create" at bounding box center [928, 645] width 40 height 21
